Goal: Information Seeking & Learning: Learn about a topic

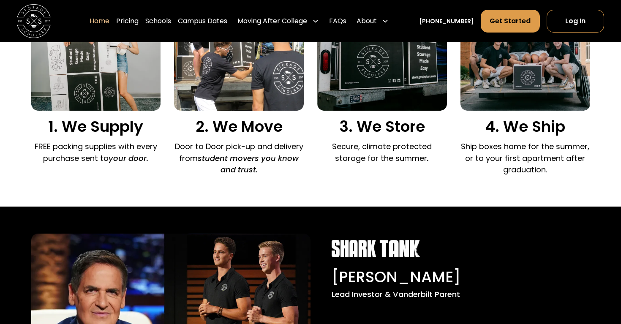
scroll to position [627, 0]
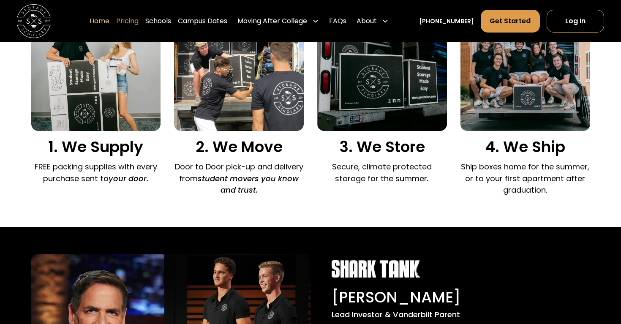
click at [139, 20] on link "Pricing" at bounding box center [127, 21] width 22 height 24
click at [139, 19] on link "Pricing" at bounding box center [127, 21] width 22 height 24
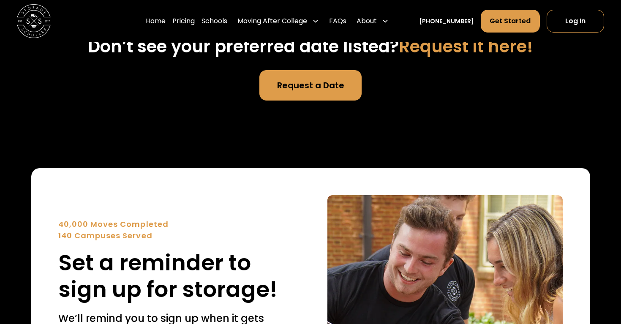
scroll to position [2845, 0]
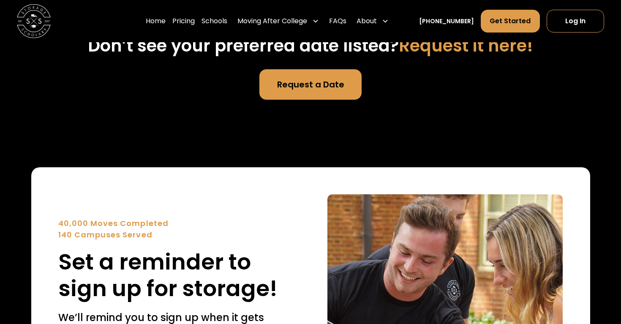
type input "**********"
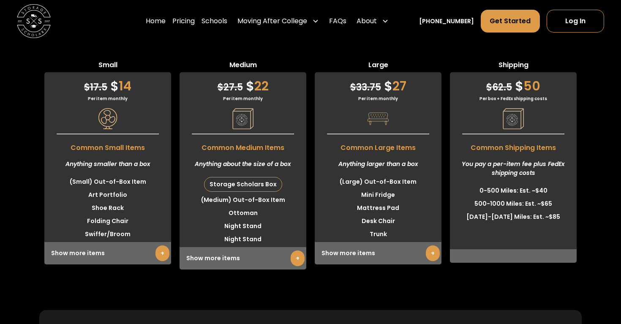
scroll to position [2069, 0]
click at [388, 129] on img at bounding box center [377, 118] width 21 height 21
click at [385, 131] on div "$ 33.75 $ 27 Per item monthly Common Large Items Anything larger than a box (La…" at bounding box center [378, 168] width 127 height 192
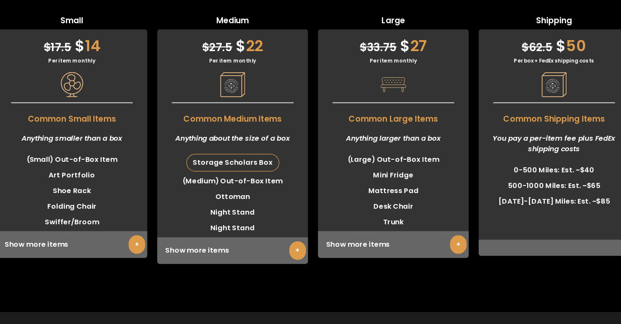
scroll to position [2072, 0]
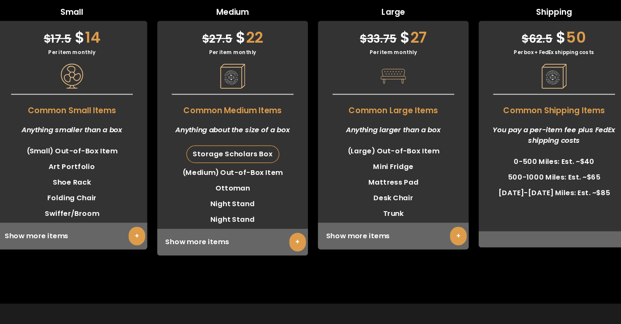
click at [437, 258] on link "+" at bounding box center [433, 250] width 14 height 16
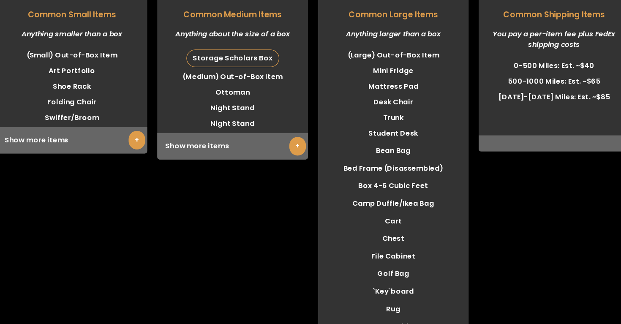
scroll to position [2164, 0]
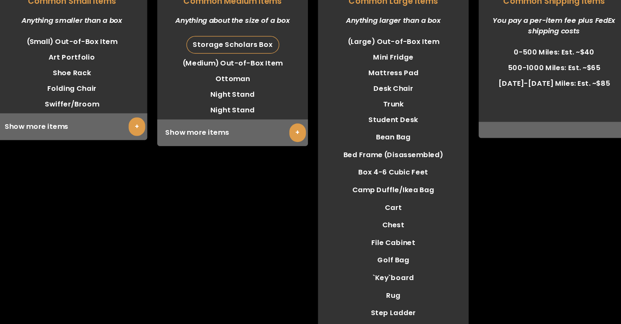
click at [301, 203] on div "Medium $ 27.5 $ 22 Per item monthly Common Medium Items Anything about the size…" at bounding box center [243, 162] width 127 height 395
click at [295, 171] on link "+" at bounding box center [298, 163] width 14 height 16
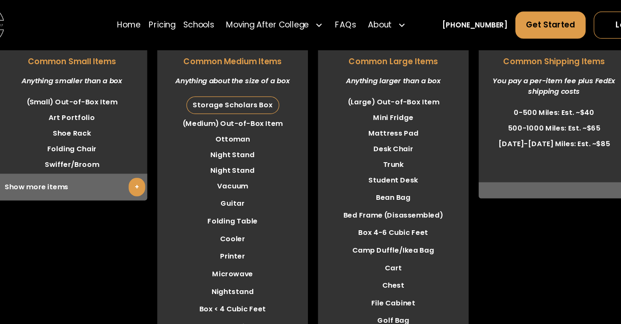
scroll to position [2160, 0]
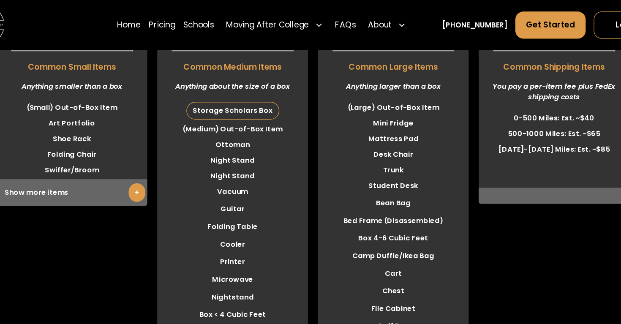
click at [169, 173] on div "Show more items +" at bounding box center [107, 162] width 127 height 22
click at [155, 170] on link "+" at bounding box center [162, 162] width 14 height 16
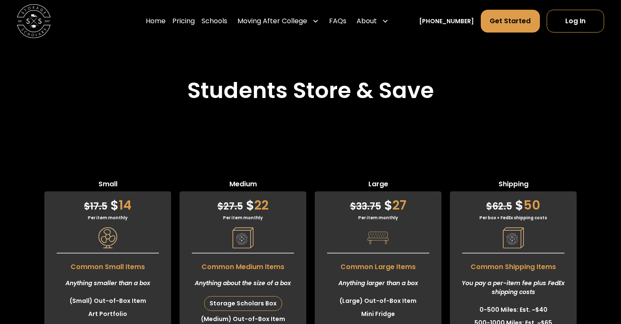
scroll to position [1940, 0]
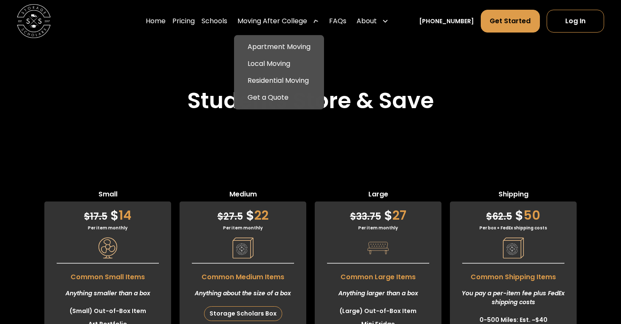
click at [306, 24] on div "Moving After College" at bounding box center [272, 21] width 70 height 10
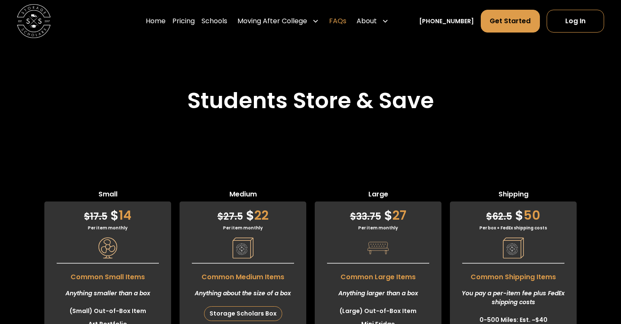
click at [346, 18] on link "FAQs" at bounding box center [337, 21] width 17 height 24
click at [195, 24] on link "Pricing" at bounding box center [183, 21] width 22 height 24
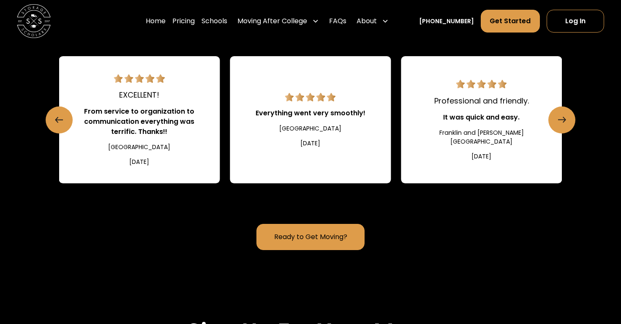
scroll to position [906, 0]
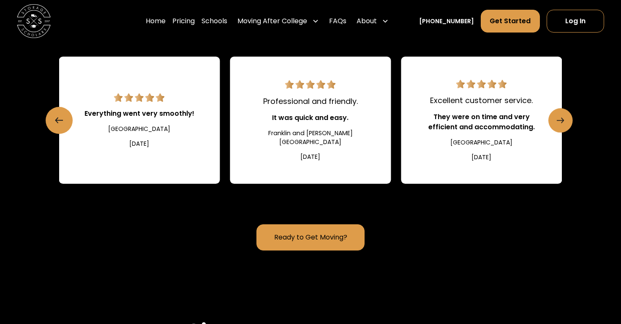
click at [564, 133] on link "Next slide" at bounding box center [560, 120] width 24 height 24
click at [563, 127] on icon "Next slide" at bounding box center [560, 121] width 7 height 14
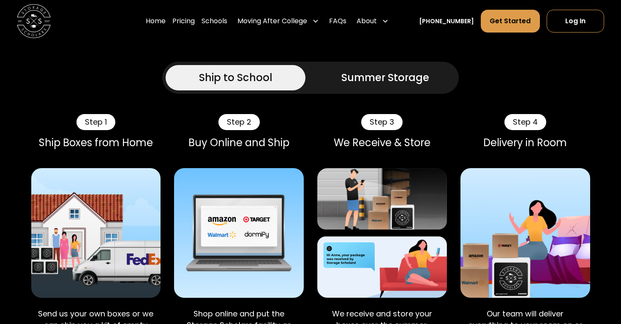
scroll to position [462, 0]
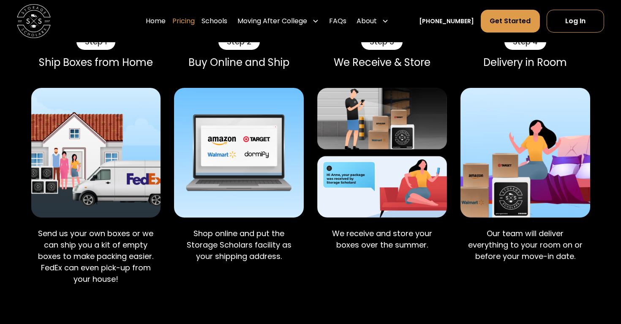
click at [193, 16] on link "Pricing" at bounding box center [183, 21] width 22 height 24
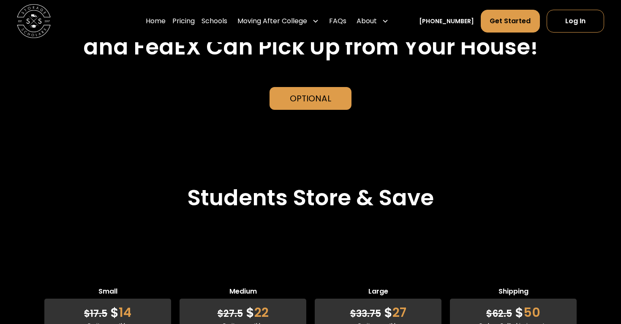
scroll to position [1764, 0]
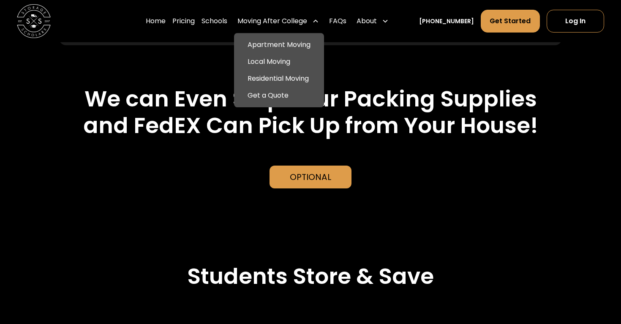
click at [274, 28] on div "Moving After College" at bounding box center [278, 21] width 88 height 24
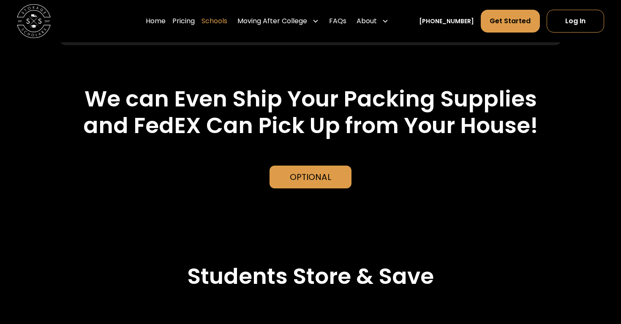
click at [227, 21] on link "Schools" at bounding box center [214, 21] width 26 height 24
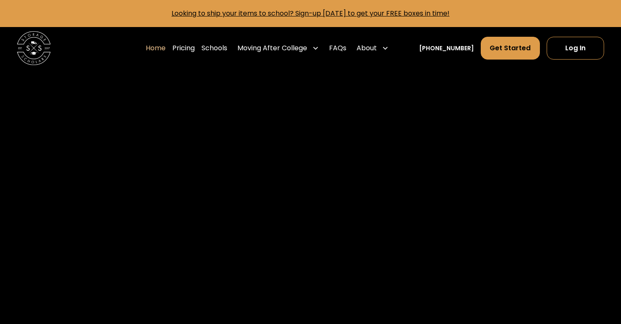
click at [139, 51] on div "Home Pricing Schools Moving After College Apartment Moving Local Moving Residen…" at bounding box center [310, 48] width 587 height 42
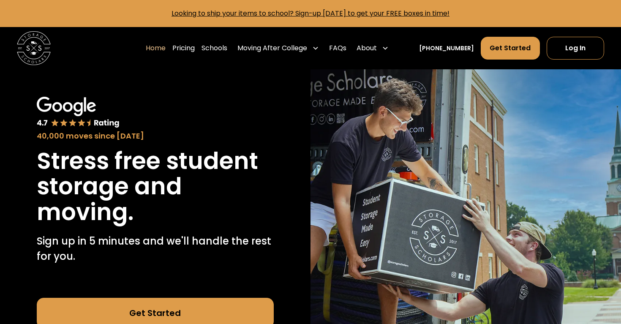
scroll to position [4, 0]
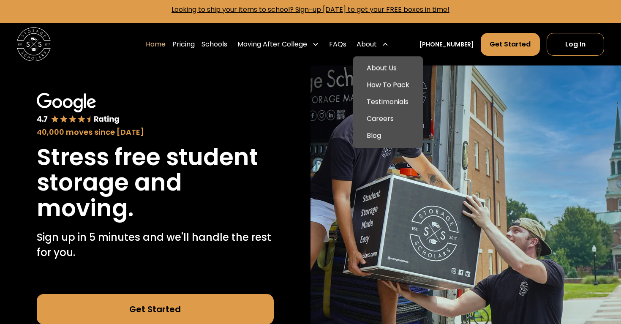
click at [377, 41] on div "About" at bounding box center [366, 44] width 20 height 10
click at [389, 82] on link "How To Pack" at bounding box center [387, 84] width 63 height 17
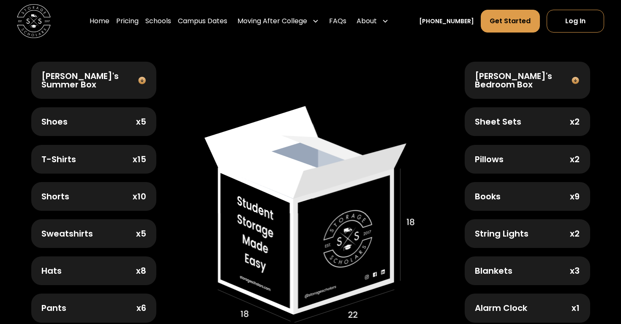
scroll to position [338, 0]
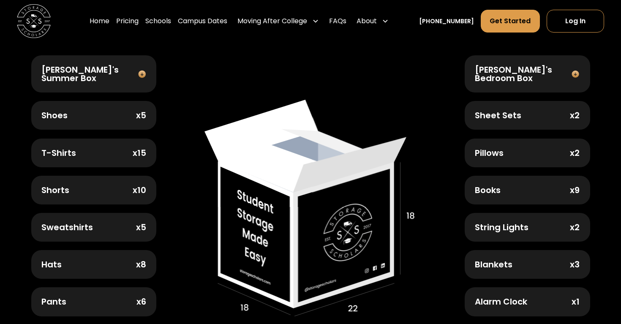
click at [297, 159] on img at bounding box center [310, 208] width 212 height 217
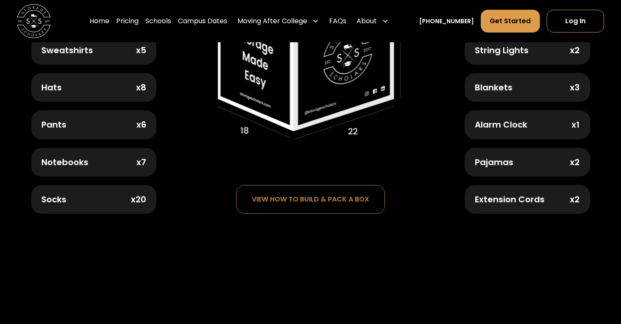
scroll to position [525, 0]
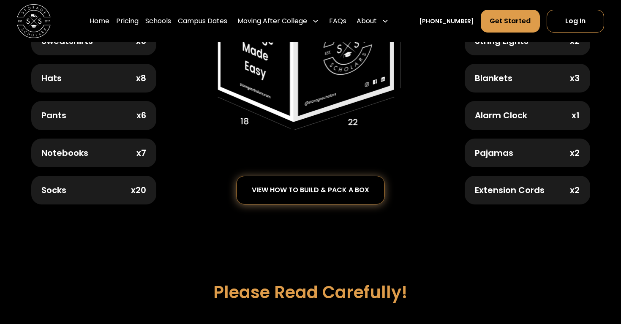
click at [273, 190] on div "view how to build & pack a box" at bounding box center [311, 190] width 148 height 28
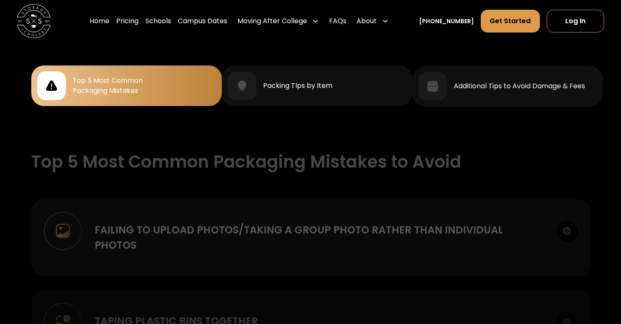
scroll to position [782, 0]
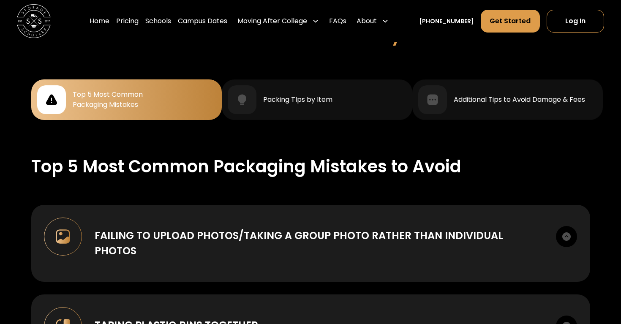
click at [68, 85] on div "Top 5 Most Common Packaging Mistakes" at bounding box center [126, 99] width 179 height 29
click at [61, 95] on div at bounding box center [51, 99] width 29 height 29
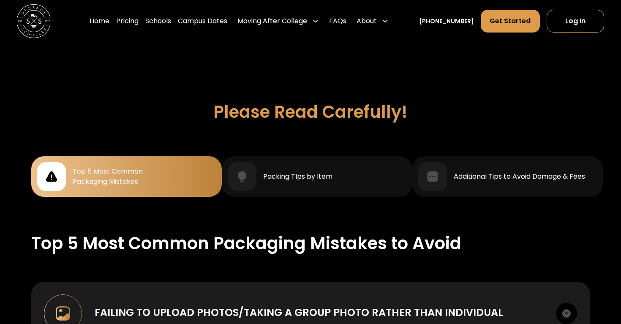
scroll to position [708, 0]
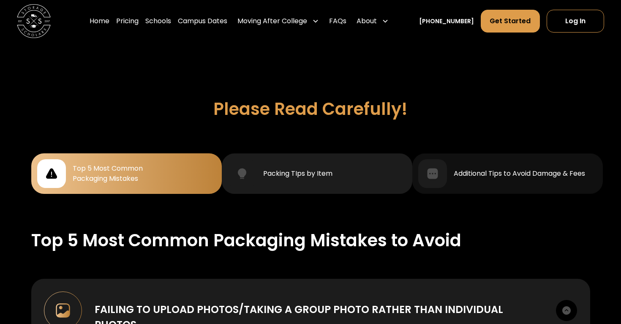
click at [291, 175] on div "Packing TIps by Item" at bounding box center [317, 173] width 179 height 29
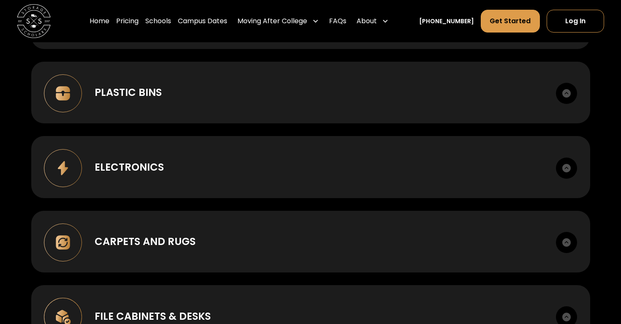
scroll to position [982, 0]
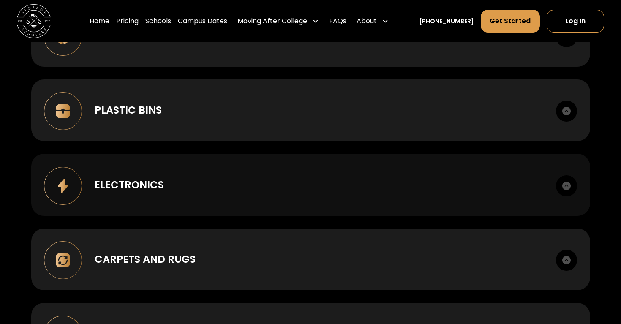
click at [285, 163] on div "Electronics Always protect your electronics! TVs, and monitors must be stored i…" at bounding box center [310, 185] width 559 height 62
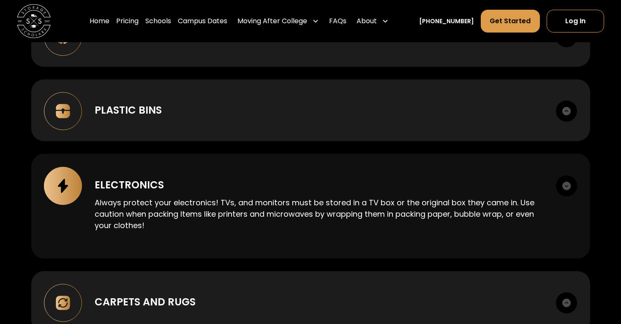
click at [285, 163] on div "Electronics Always protect your electronics! TVs, and monitors must be stored i…" at bounding box center [310, 206] width 559 height 105
click at [285, 160] on div "Electronics Always protect your electronics! TVs, and monitors must be stored i…" at bounding box center [310, 206] width 559 height 105
click at [271, 164] on div "Electronics Always protect your electronics! TVs, and monitors must be stored i…" at bounding box center [310, 206] width 559 height 105
click at [259, 206] on p "Always protect your electronics! TVs, and monitors must be stored in a TV box o…" at bounding box center [319, 214] width 449 height 34
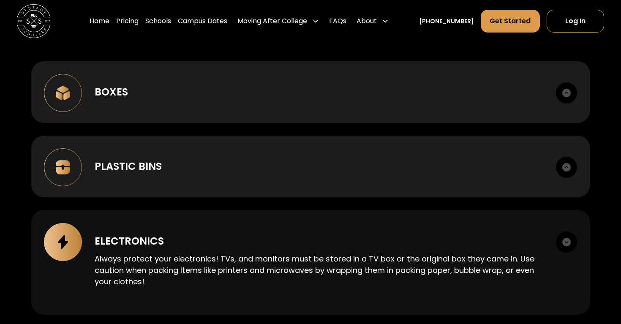
scroll to position [906, 0]
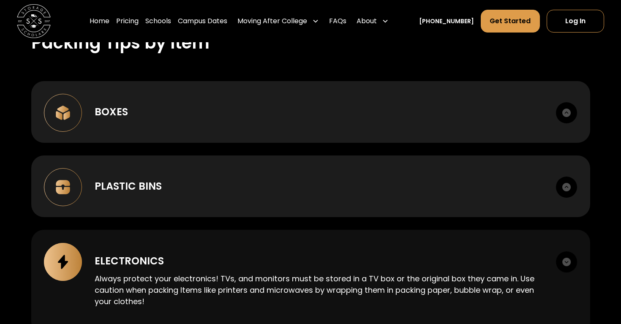
click at [563, 258] on img at bounding box center [566, 261] width 21 height 21
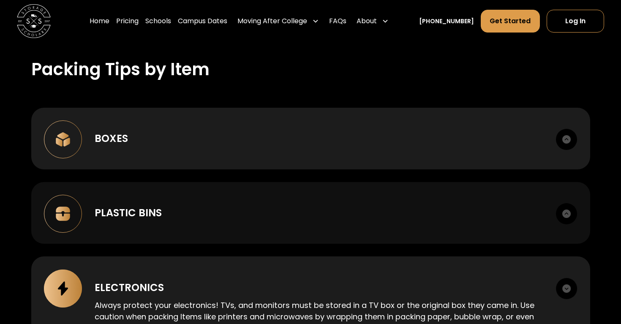
click at [529, 184] on div "Plastic Bins DON’T tape multiple bins together, but DO tape them shut, so they …" at bounding box center [310, 213] width 559 height 62
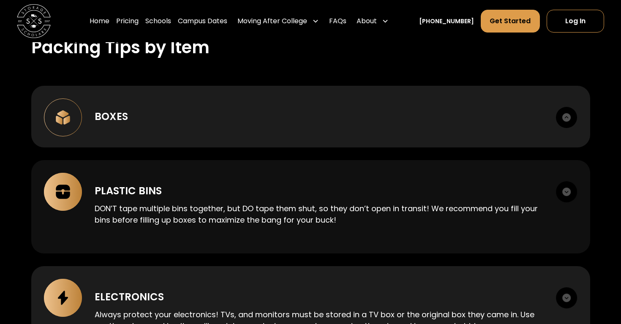
scroll to position [904, 0]
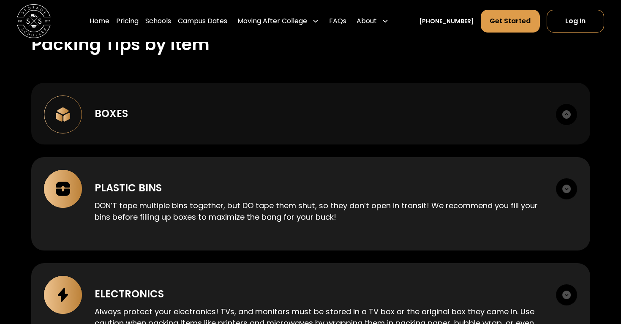
click at [511, 114] on div "Boxes" at bounding box center [319, 113] width 449 height 15
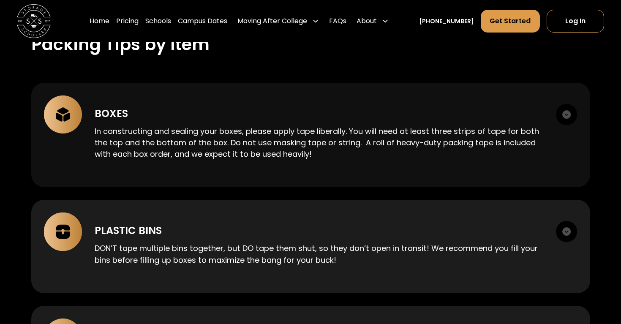
click at [512, 114] on div "Boxes" at bounding box center [319, 113] width 449 height 15
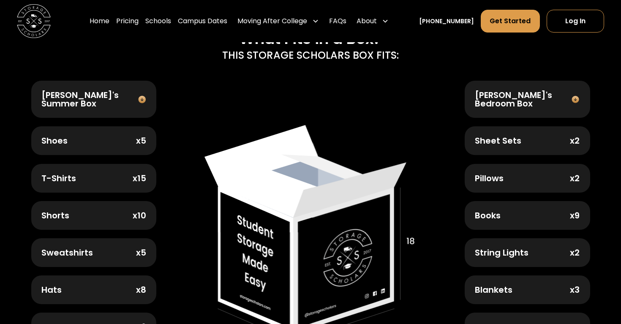
scroll to position [312, 0]
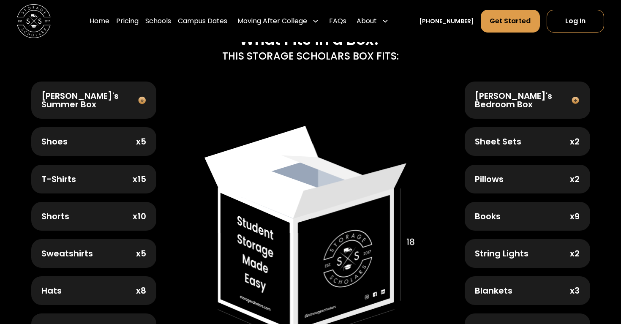
click at [574, 98] on img at bounding box center [575, 100] width 12 height 8
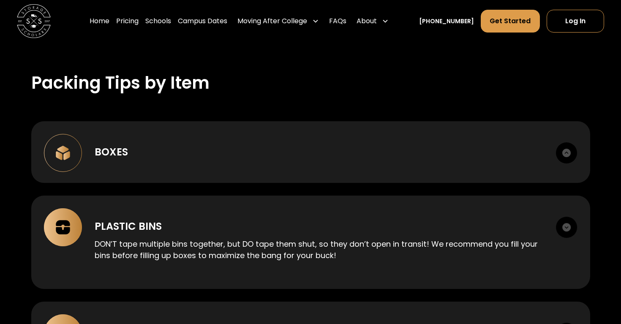
scroll to position [519, 0]
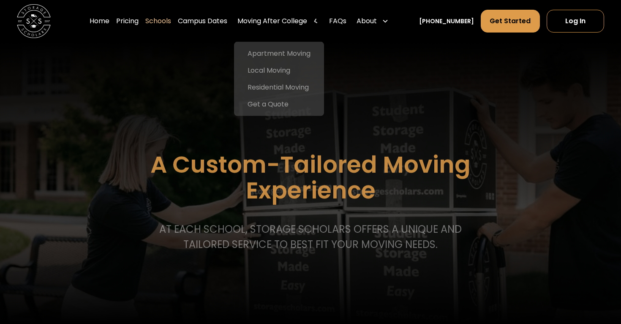
click at [292, 25] on div "Moving After College" at bounding box center [272, 21] width 70 height 10
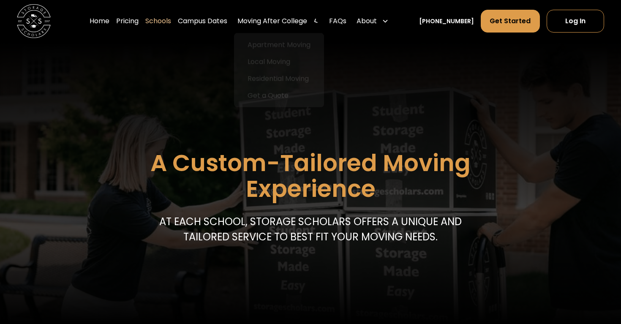
click at [288, 21] on div "Moving After College" at bounding box center [272, 21] width 70 height 10
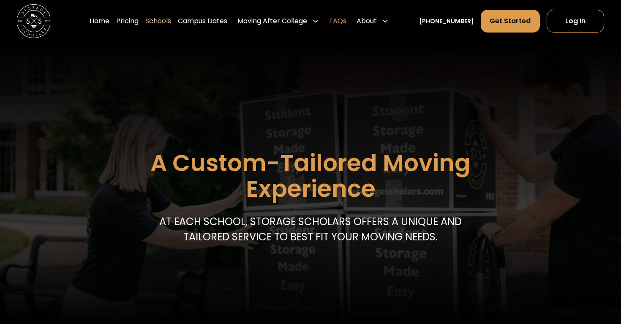
click at [346, 23] on link "FAQs" at bounding box center [337, 21] width 17 height 24
click at [136, 17] on link "Pricing" at bounding box center [127, 21] width 22 height 24
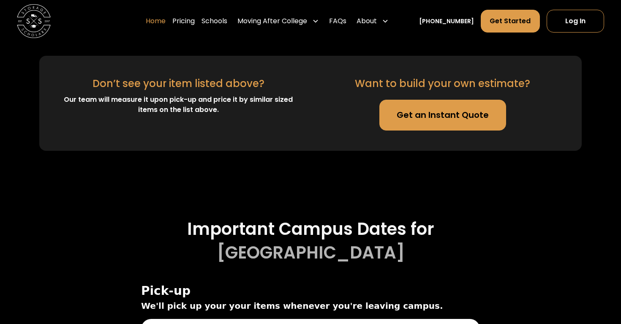
click at [166, 21] on link "Home" at bounding box center [156, 21] width 20 height 24
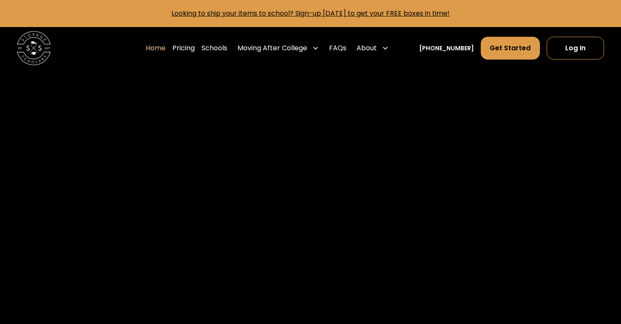
click at [287, 45] on div "Moving After College" at bounding box center [272, 48] width 70 height 10
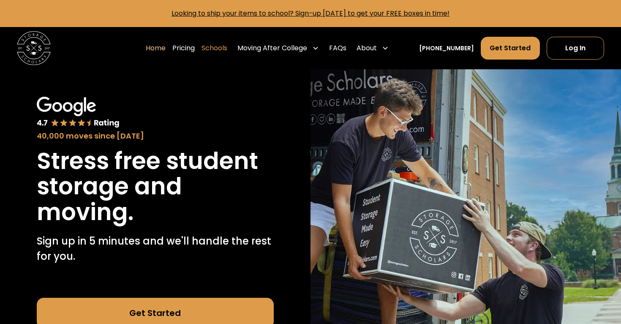
click at [224, 52] on link "Schools" at bounding box center [214, 48] width 26 height 24
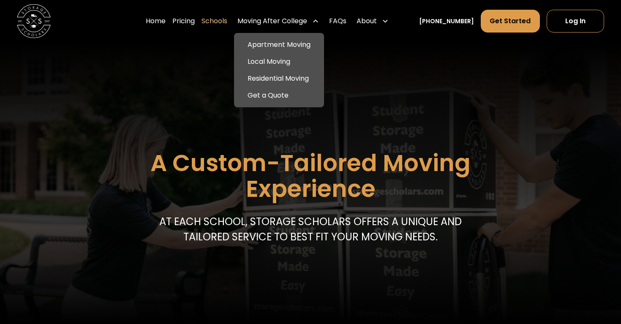
click at [283, 23] on div "Moving After College" at bounding box center [272, 21] width 70 height 10
